Goal: Navigation & Orientation: Find specific page/section

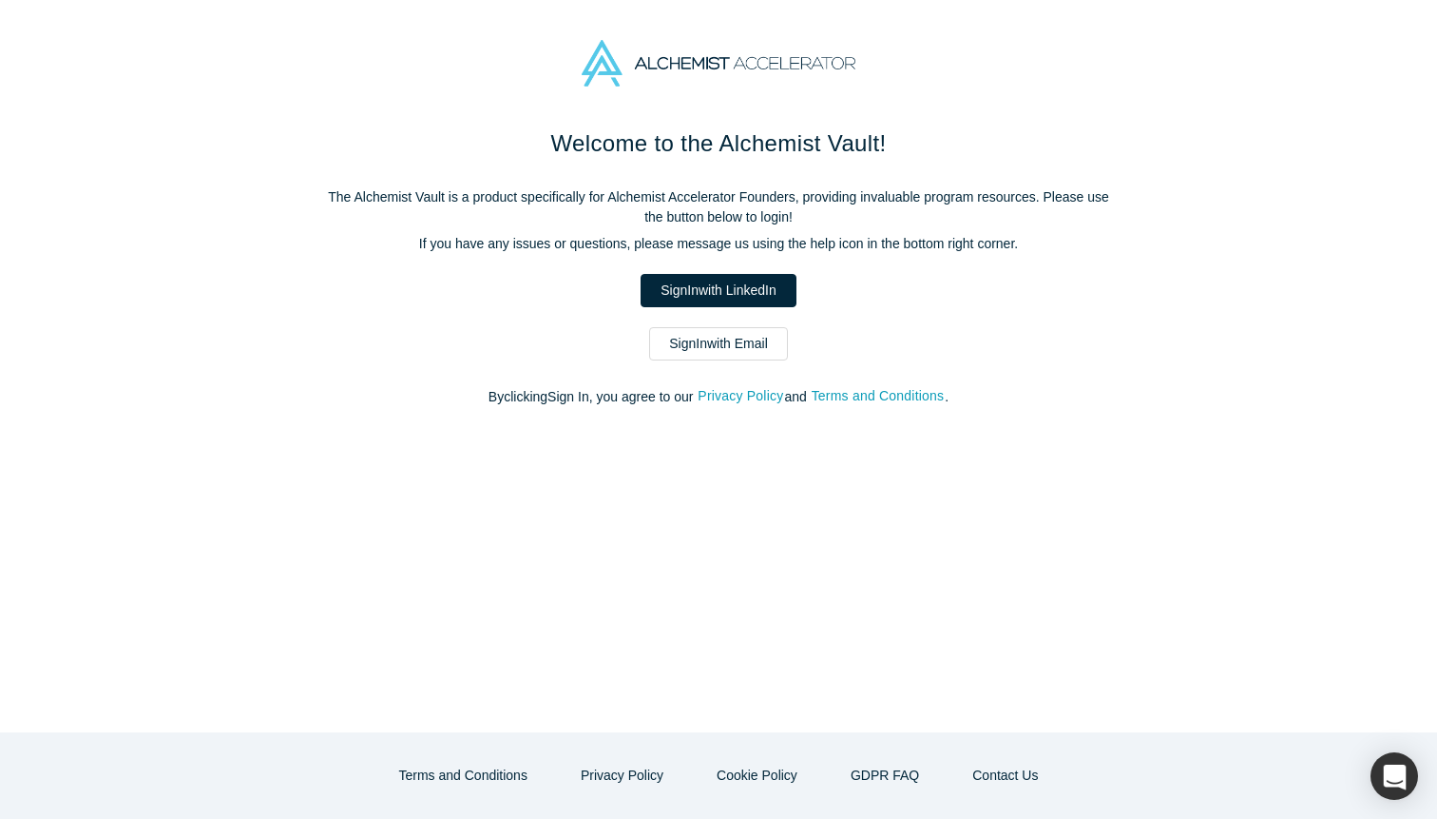
click at [726, 351] on link "Sign In with Email" at bounding box center [718, 343] width 139 height 33
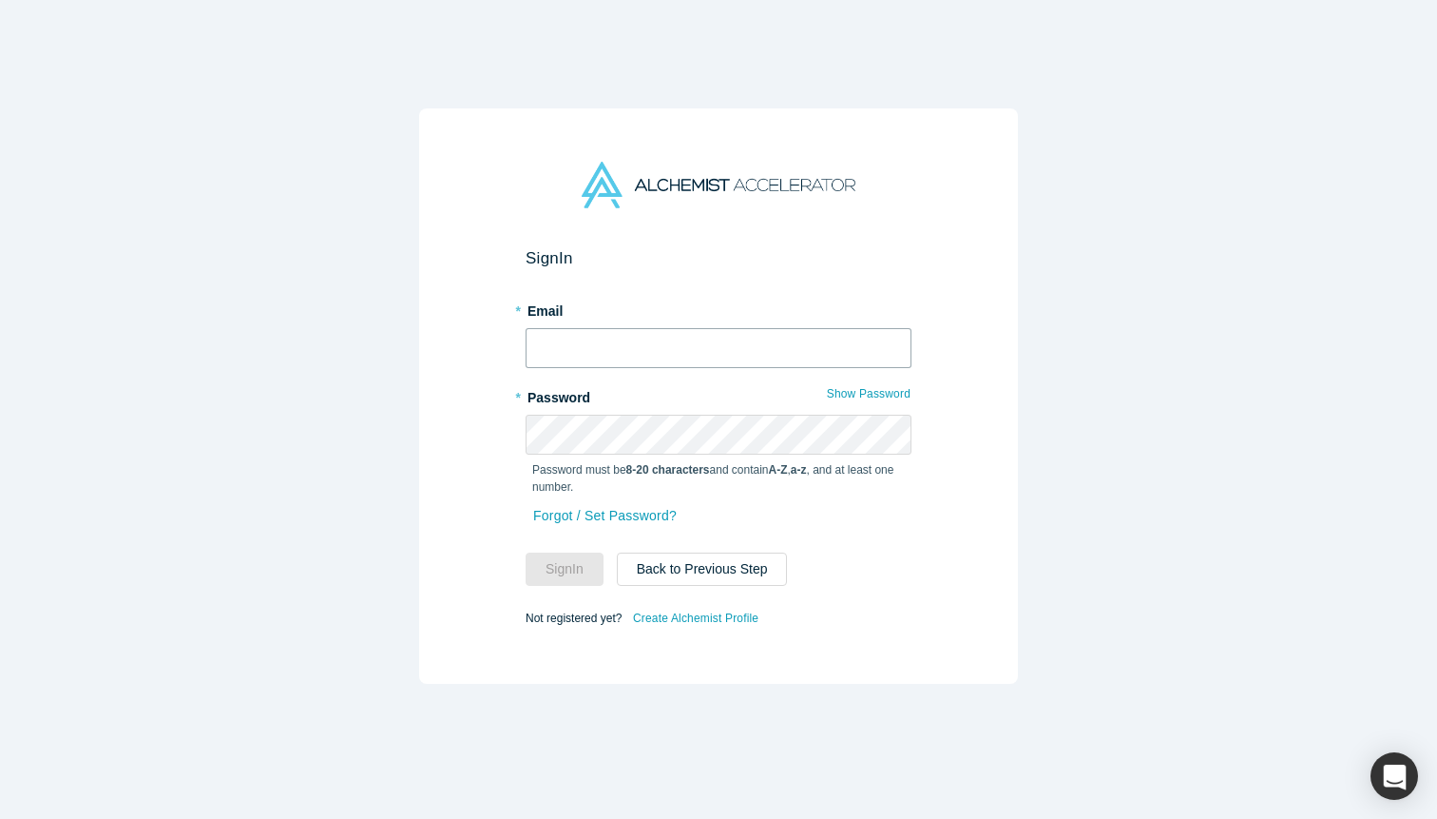
click at [684, 350] on input "text" at bounding box center [719, 348] width 386 height 40
type input "[EMAIL_ADDRESS][DOMAIN_NAME]"
click at [568, 555] on button "Sign In" at bounding box center [565, 568] width 78 height 33
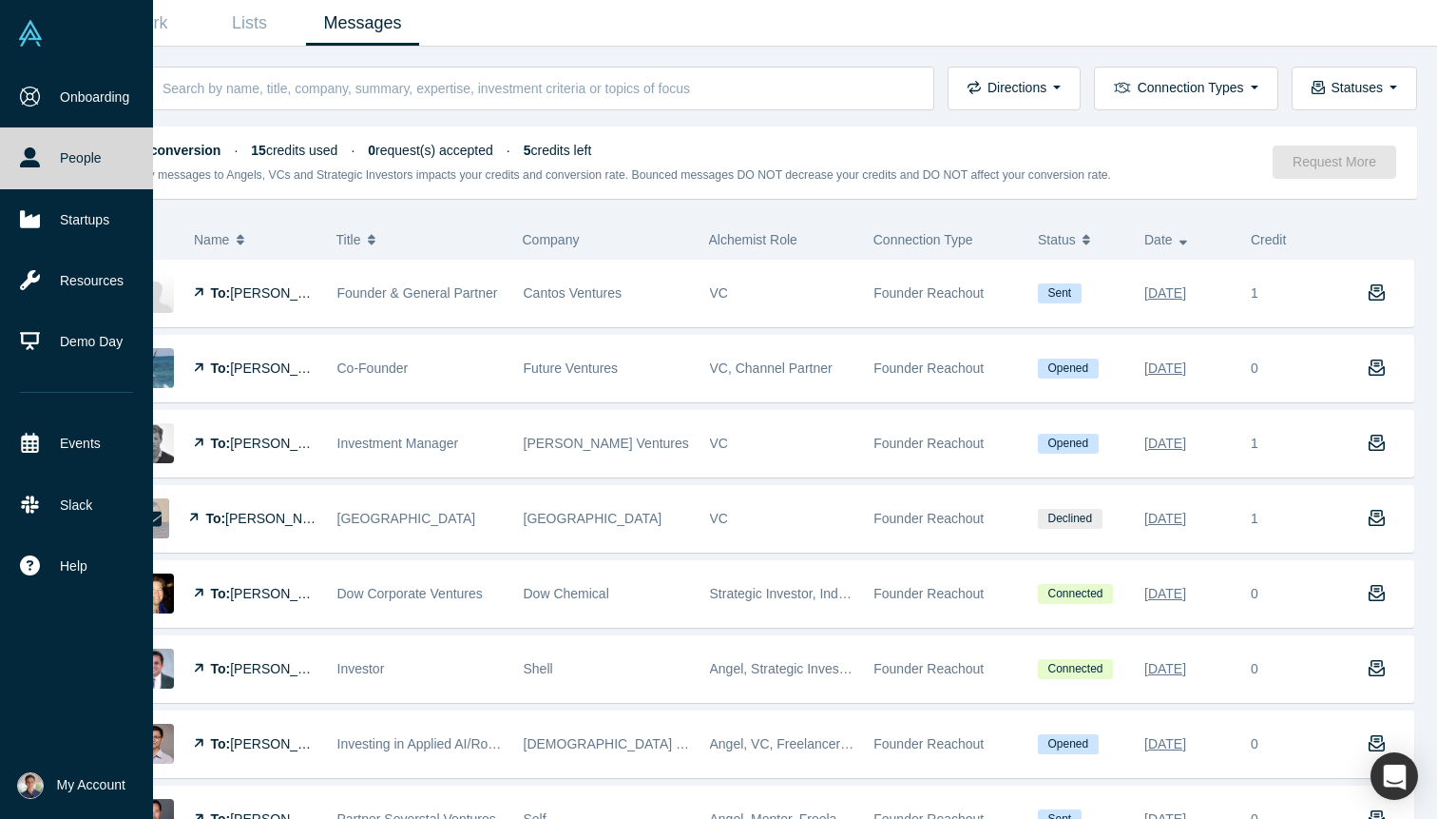
click at [48, 800] on li "My Account My Profile My Company Manage Team Log Out" at bounding box center [76, 785] width 153 height 67
click at [27, 783] on img at bounding box center [30, 785] width 27 height 27
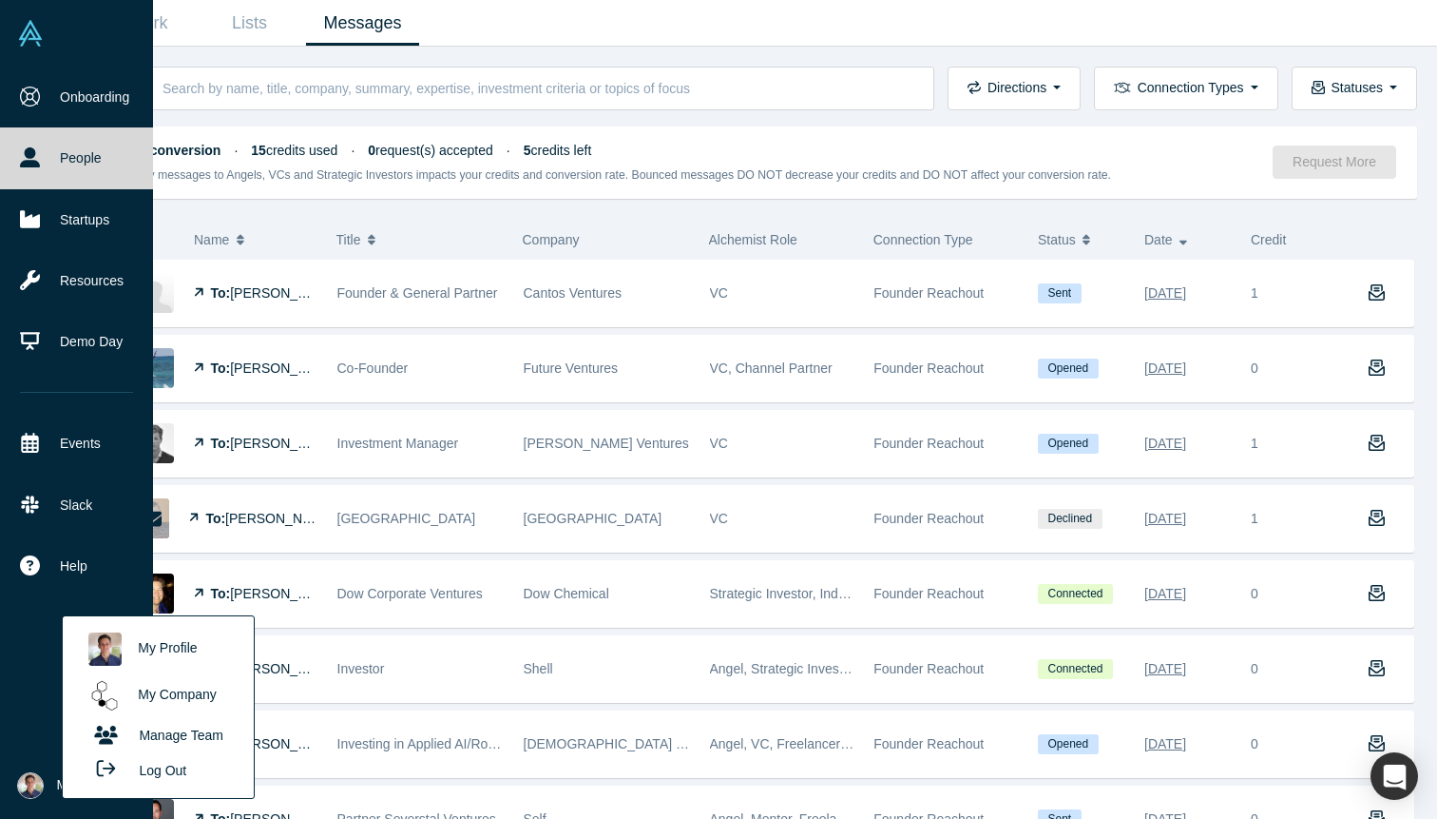
click at [167, 652] on link "My Profile" at bounding box center [158, 649] width 158 height 47
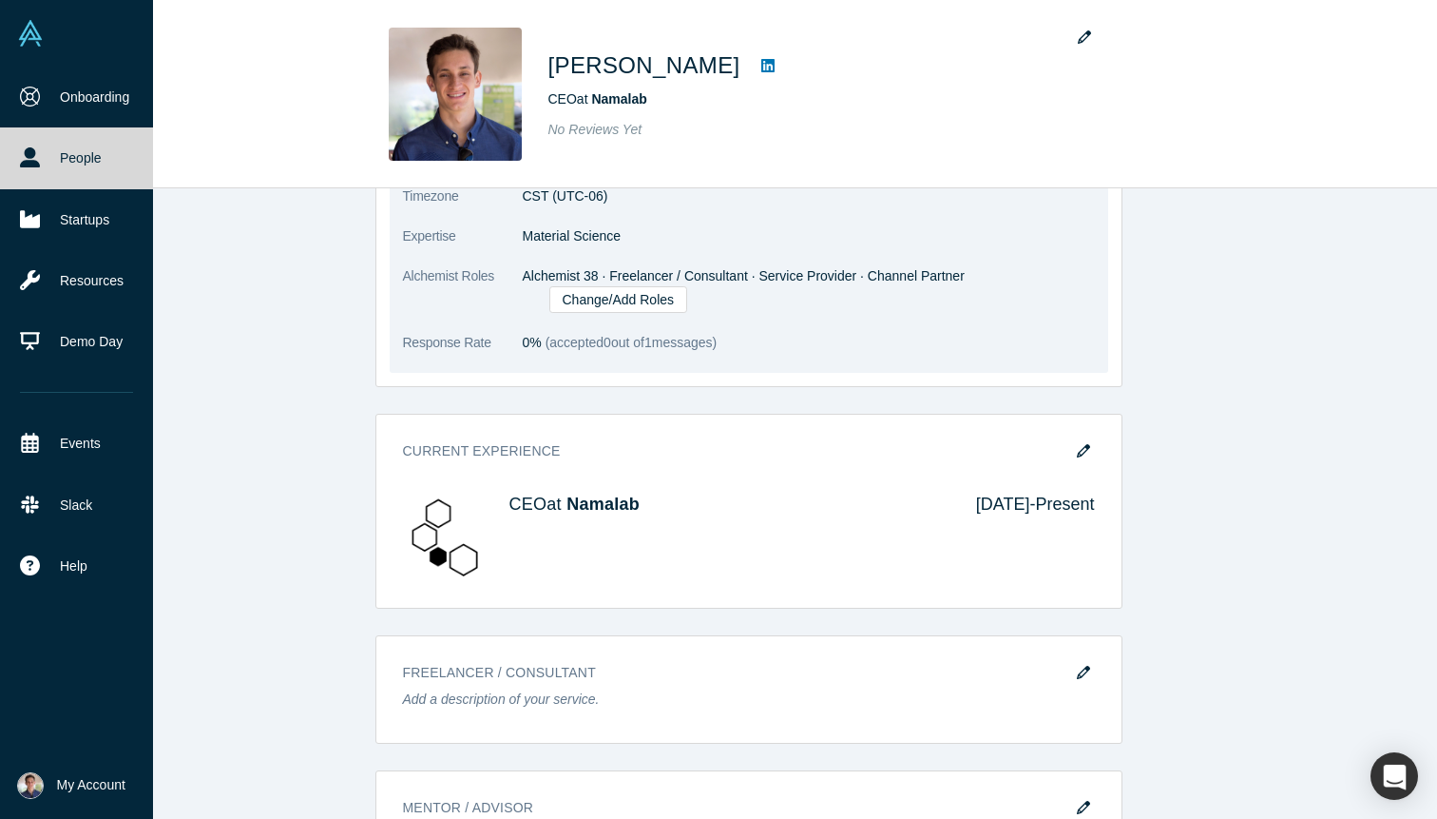
scroll to position [858, 0]
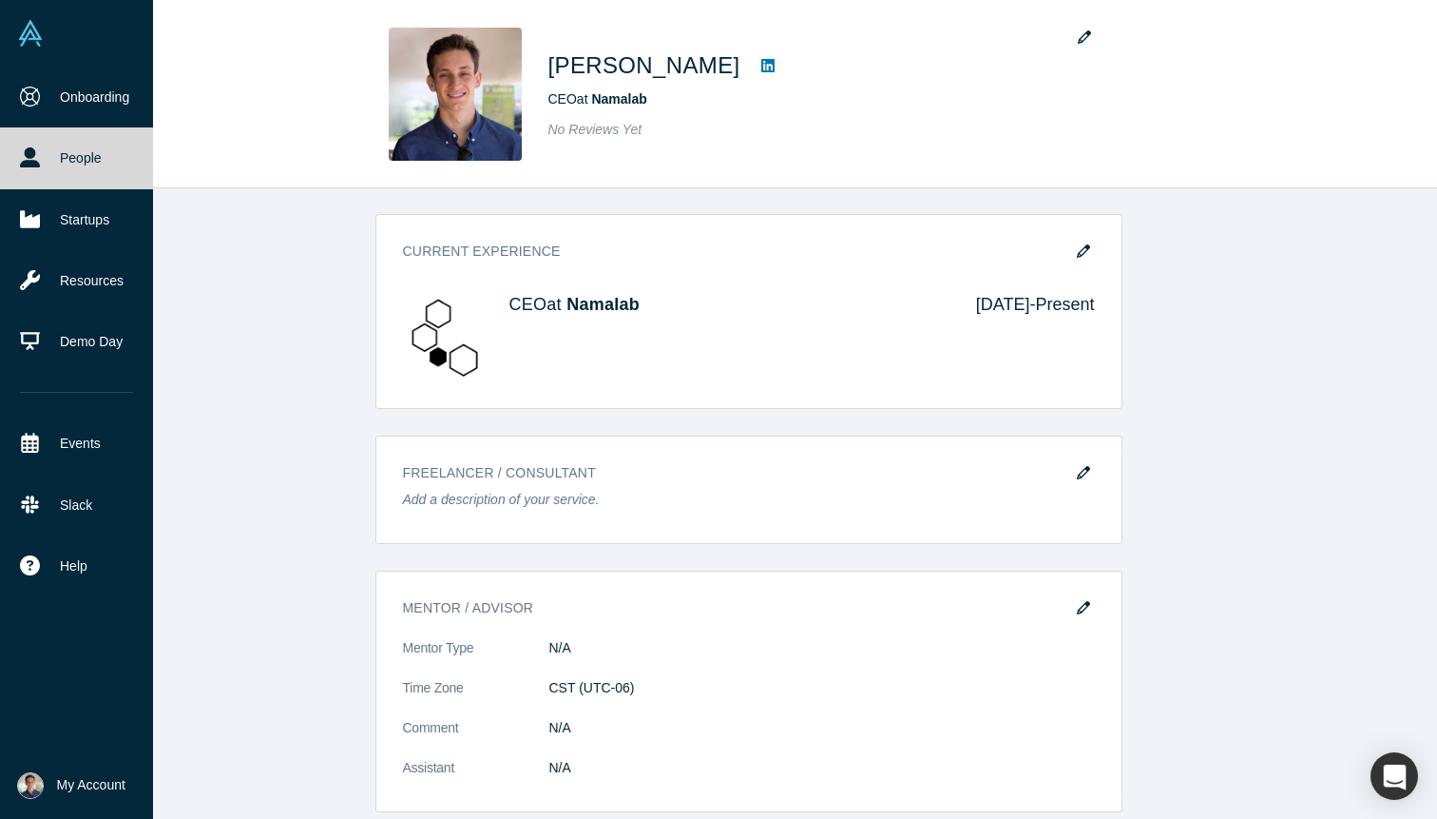
click at [28, 777] on img at bounding box center [30, 785] width 27 height 27
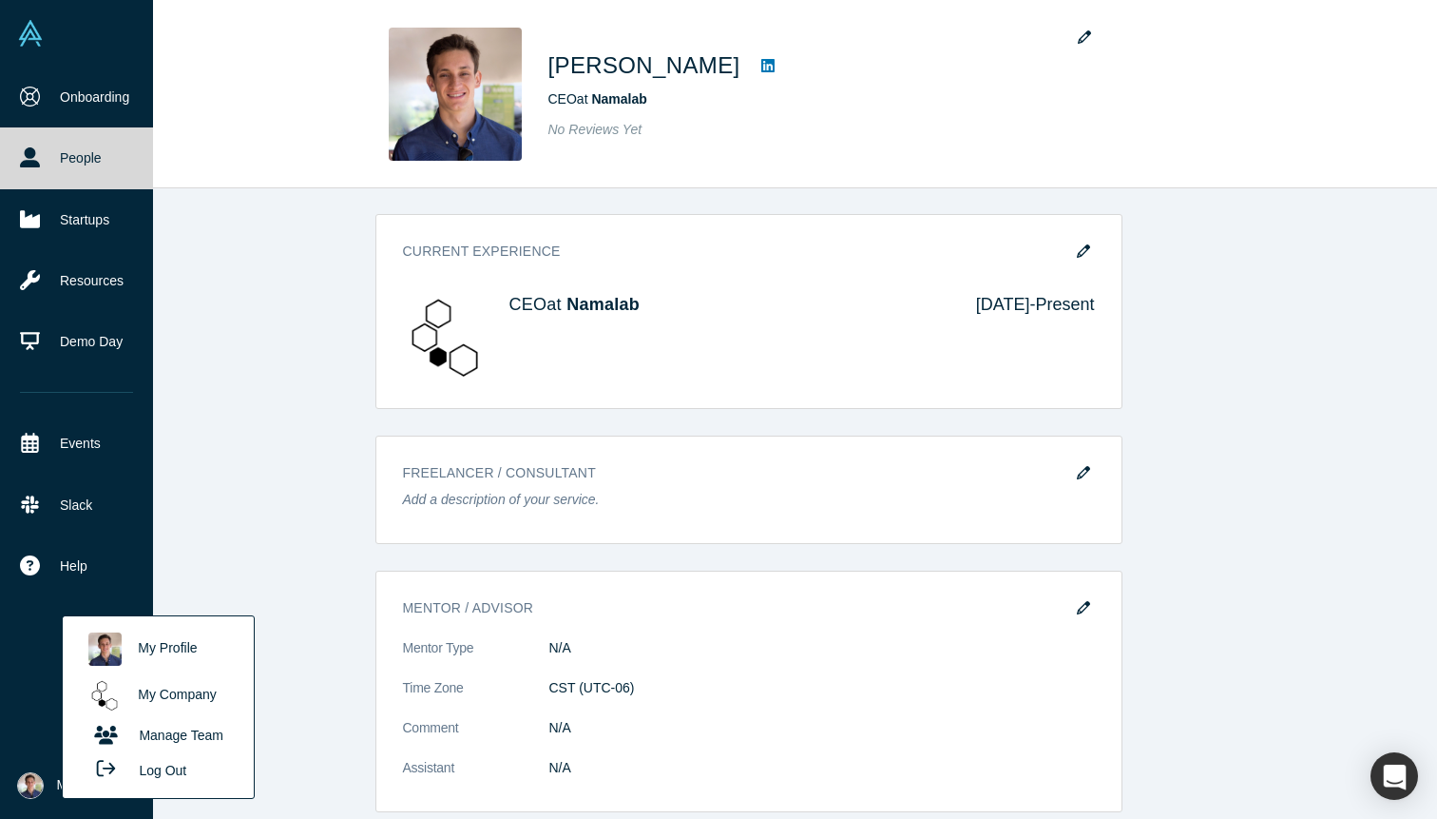
click at [179, 692] on link "My Company" at bounding box center [158, 695] width 158 height 47
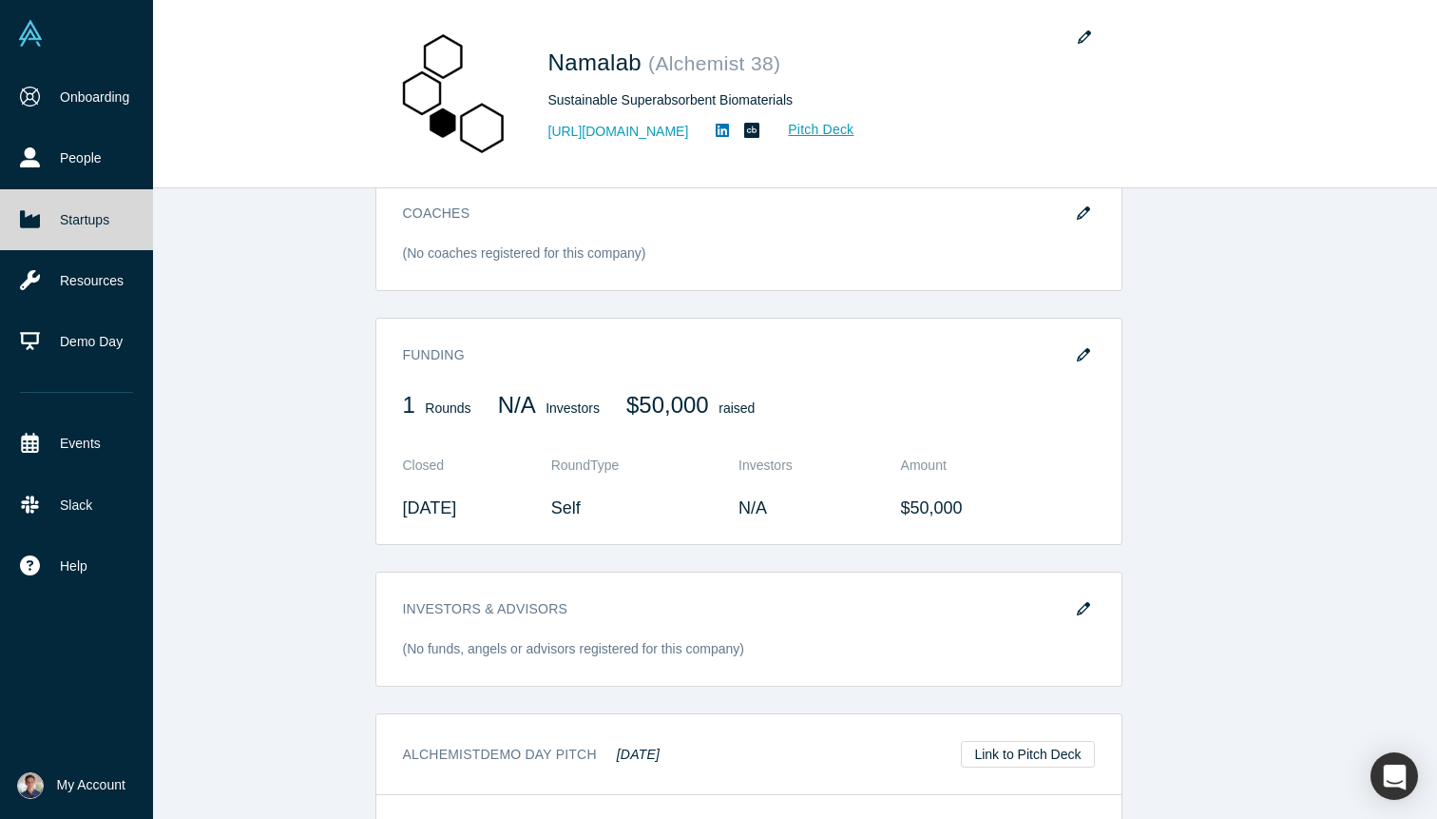
scroll to position [1093, 0]
click at [985, 747] on link "Link to Pitch Deck" at bounding box center [1027, 751] width 133 height 27
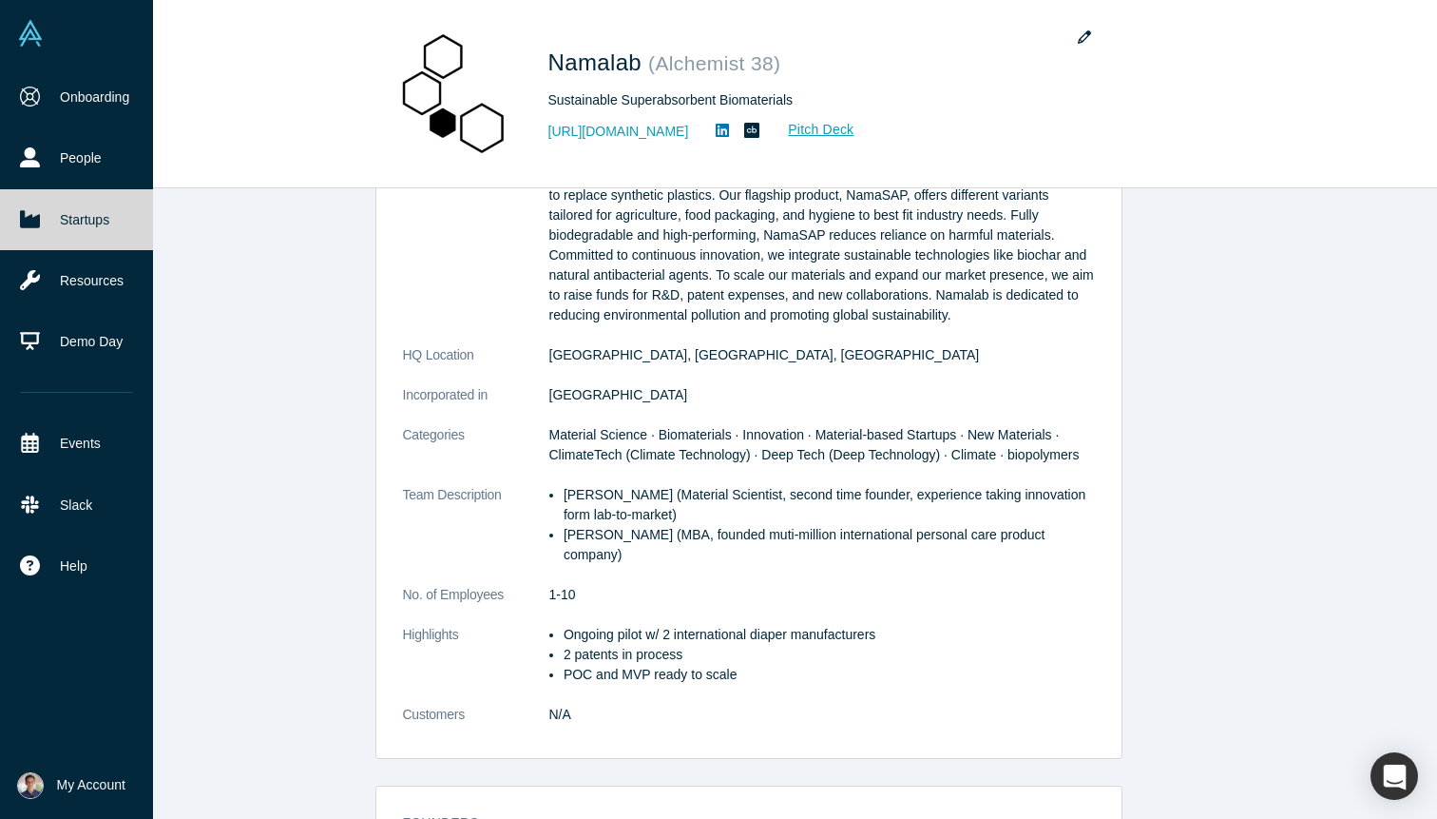
scroll to position [303, 0]
